Goal: Go to known website: Access a specific website the user already knows

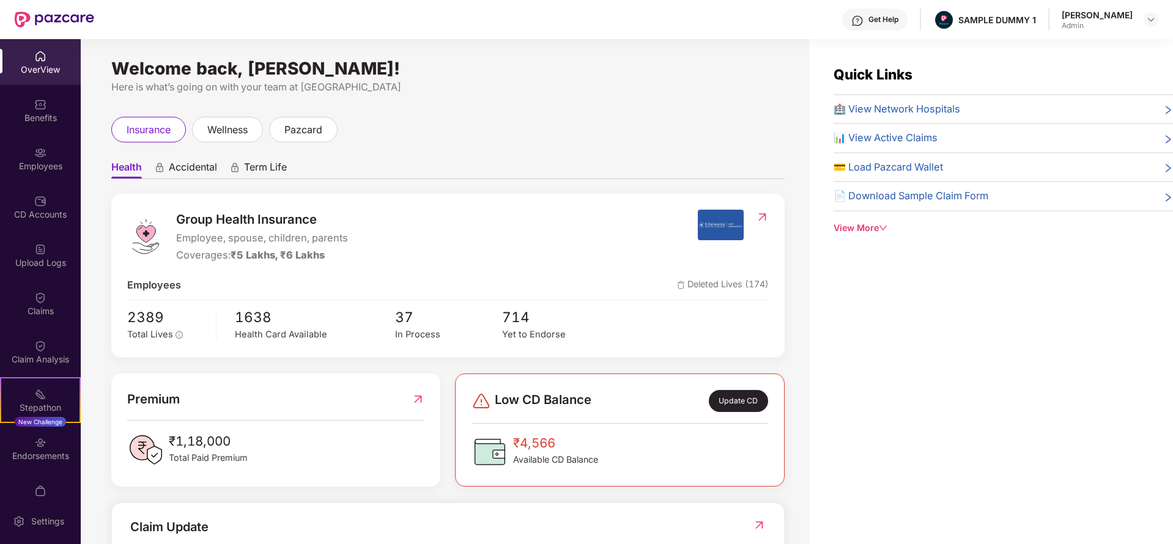
scroll to position [66, 0]
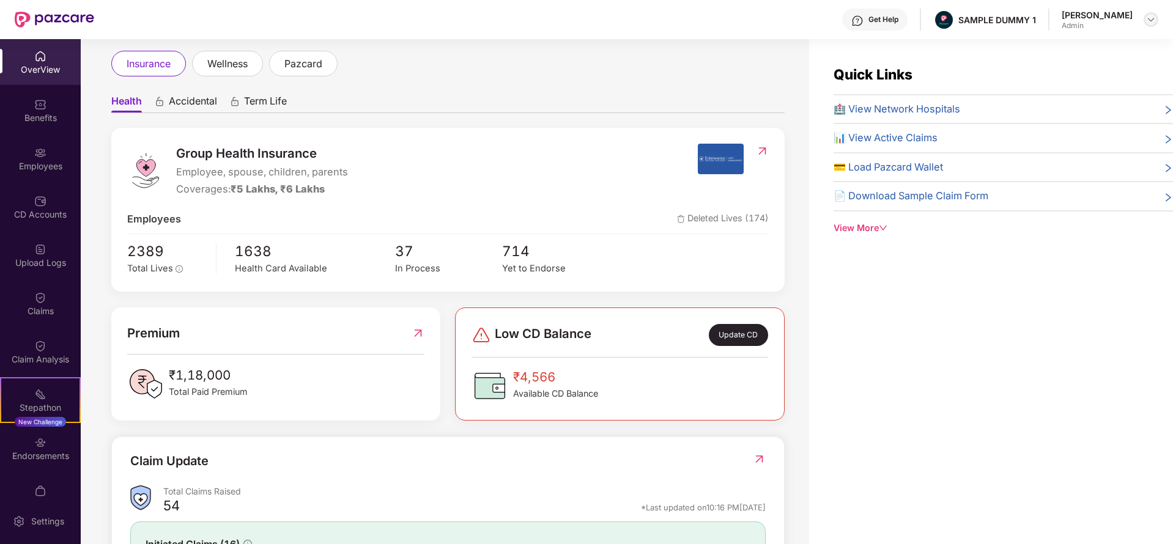
click at [1149, 18] on img at bounding box center [1151, 20] width 10 height 10
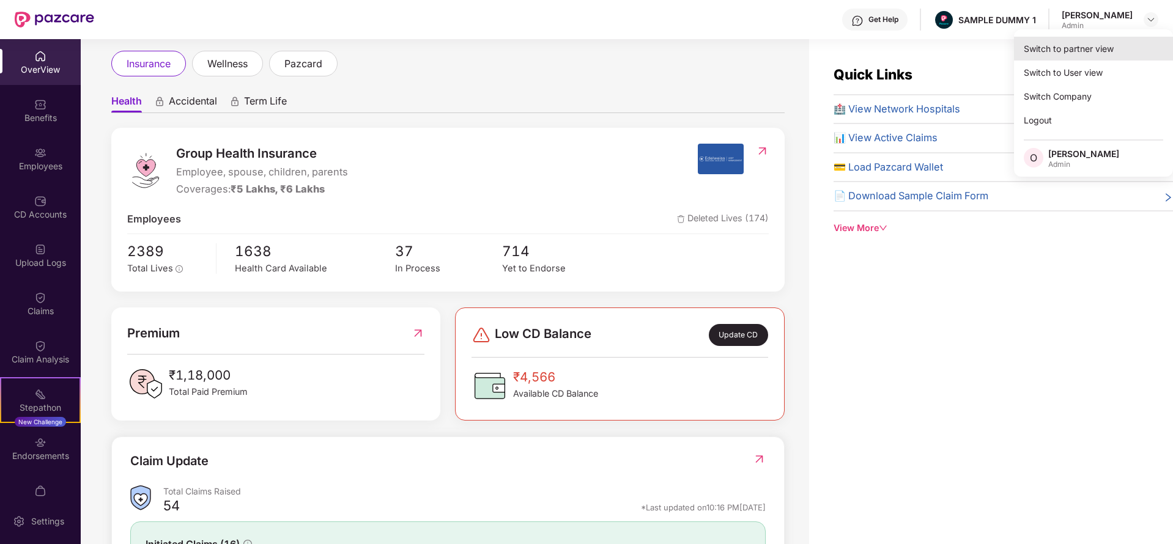
click at [1055, 48] on div "Switch to partner view" at bounding box center [1093, 49] width 159 height 24
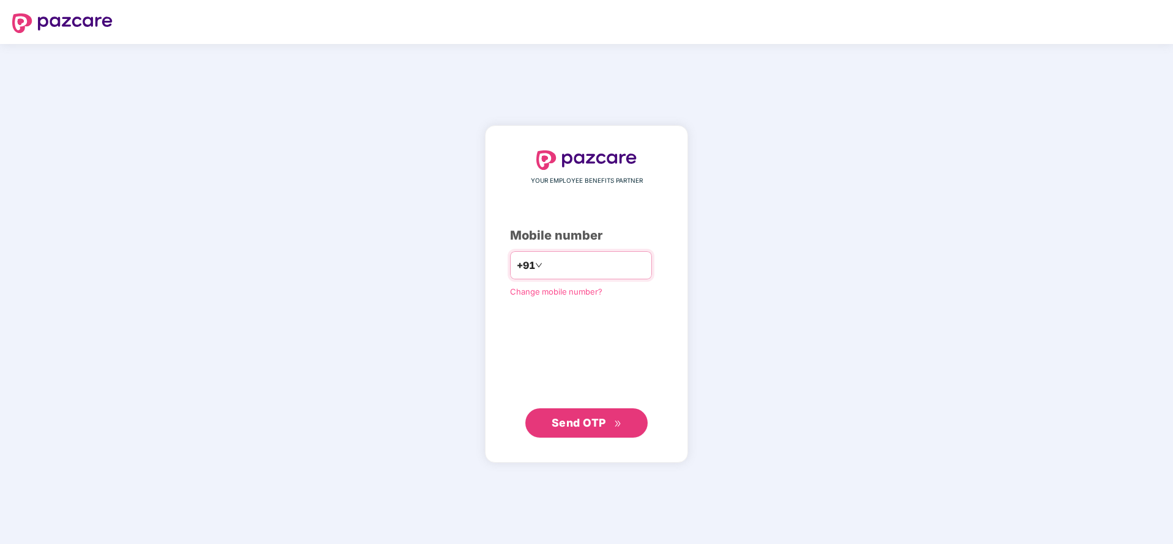
type input "*"
type input "**********"
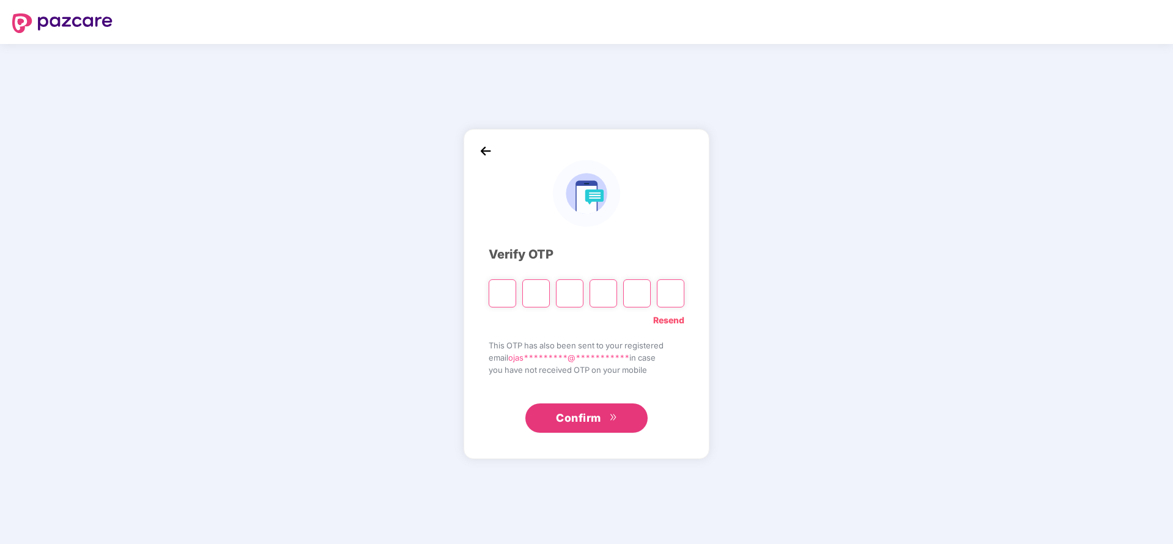
type input "*"
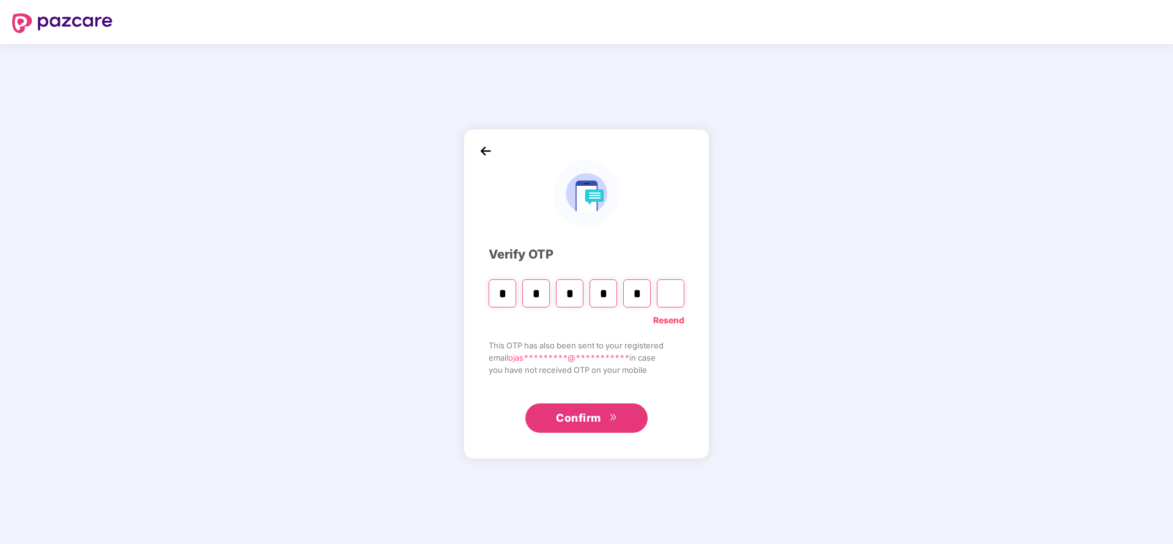
type input "*"
